Goal: Task Accomplishment & Management: Manage account settings

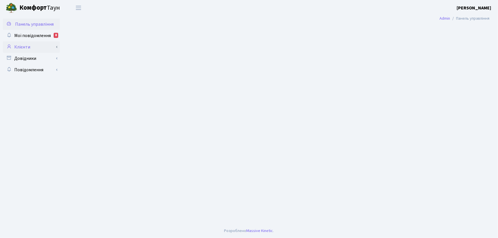
click at [29, 48] on link "Клієнти" at bounding box center [31, 46] width 57 height 11
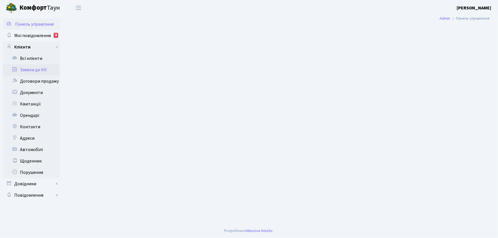
click at [42, 68] on link "Заявки до КК" at bounding box center [31, 69] width 57 height 11
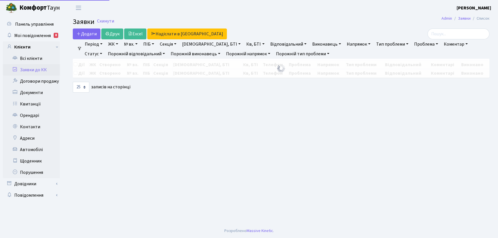
select select "25"
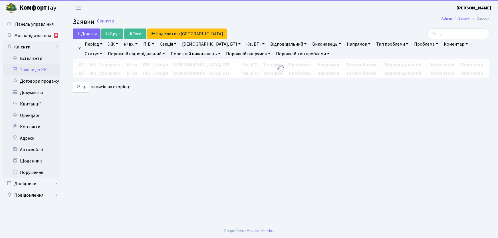
select select "25"
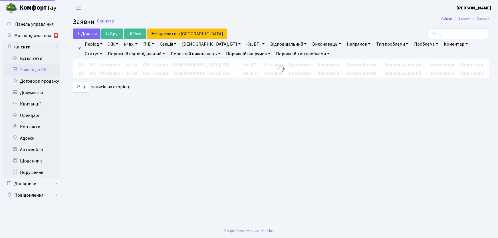
select select "25"
